Goal: Register for event/course

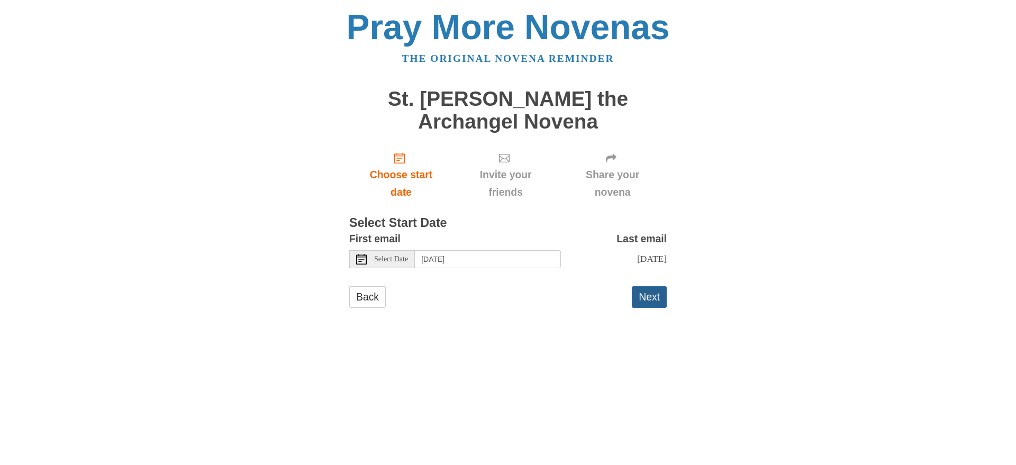
click at [653, 307] on button "Next" at bounding box center [649, 297] width 35 height 22
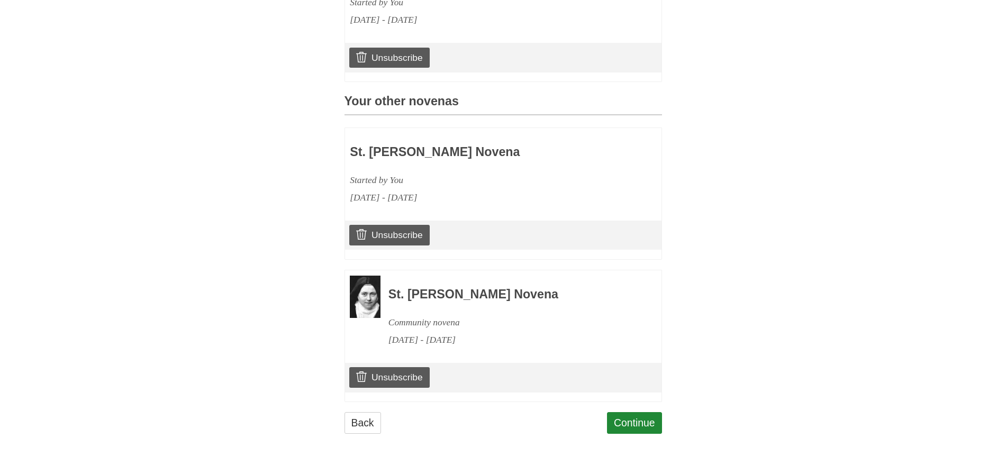
scroll to position [418, 0]
click at [635, 418] on link "Continue" at bounding box center [634, 423] width 55 height 22
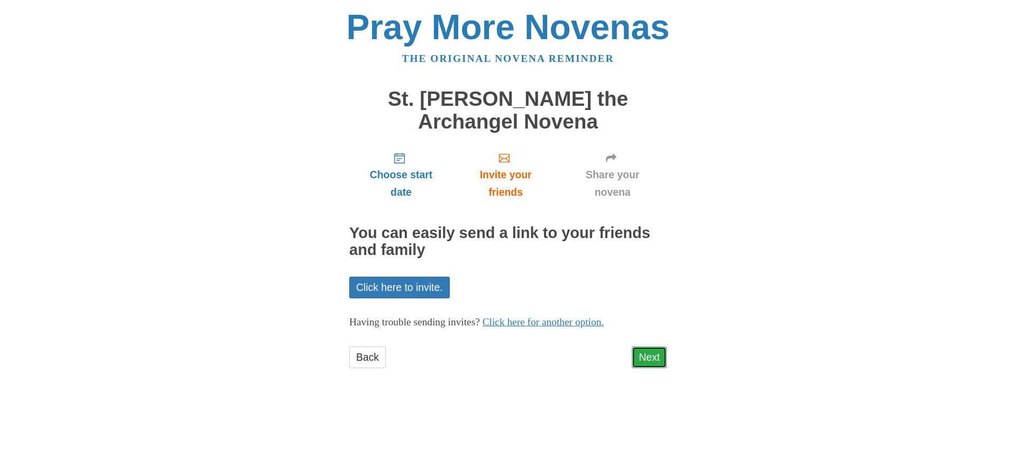
click at [652, 355] on link "Next" at bounding box center [649, 357] width 35 height 22
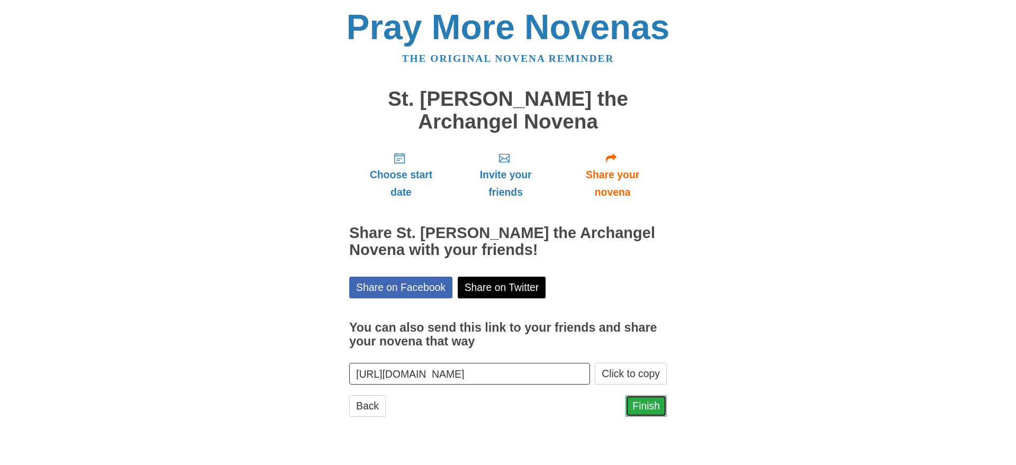
click at [631, 407] on link "Finish" at bounding box center [645, 406] width 41 height 22
